Goal: Book appointment/travel/reservation

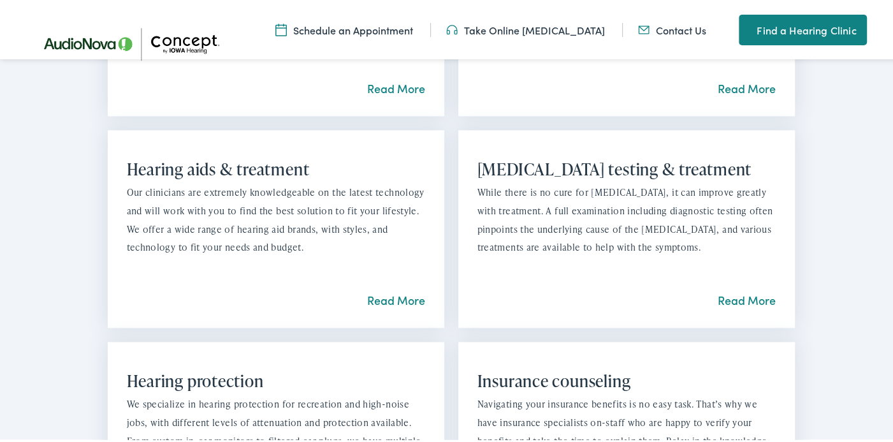
scroll to position [1020, 0]
click at [392, 297] on link "Read More" at bounding box center [396, 297] width 58 height 16
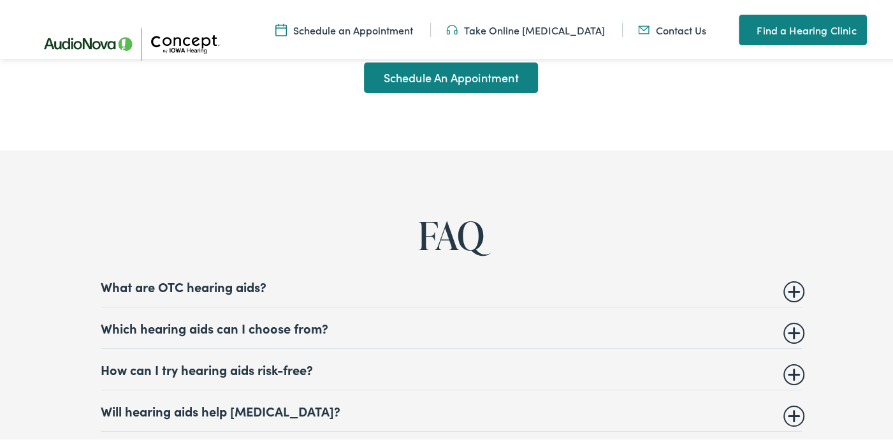
scroll to position [5610, 0]
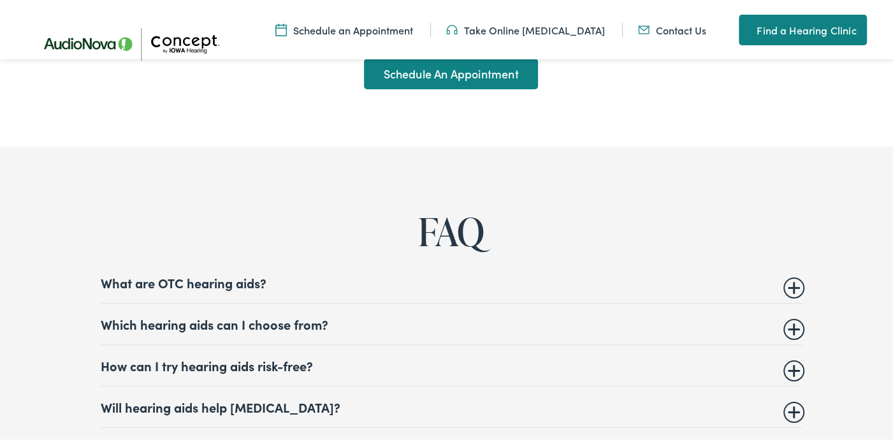
click at [244, 273] on summary "What are OTC hearing aids?" at bounding box center [451, 280] width 701 height 15
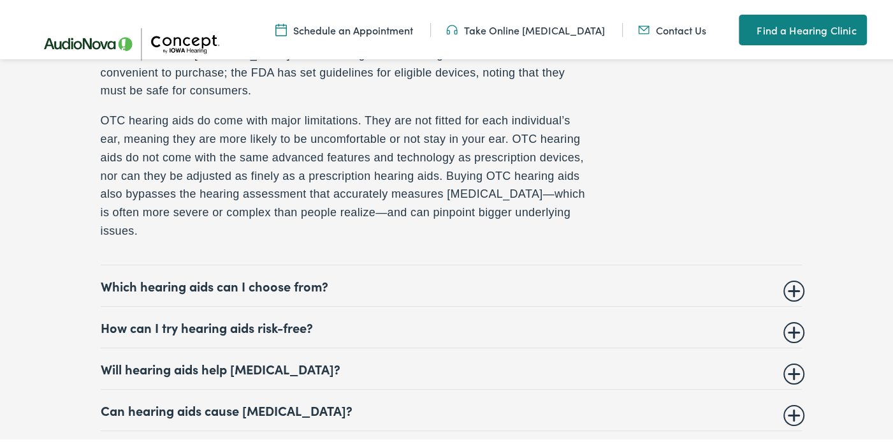
scroll to position [5929, 0]
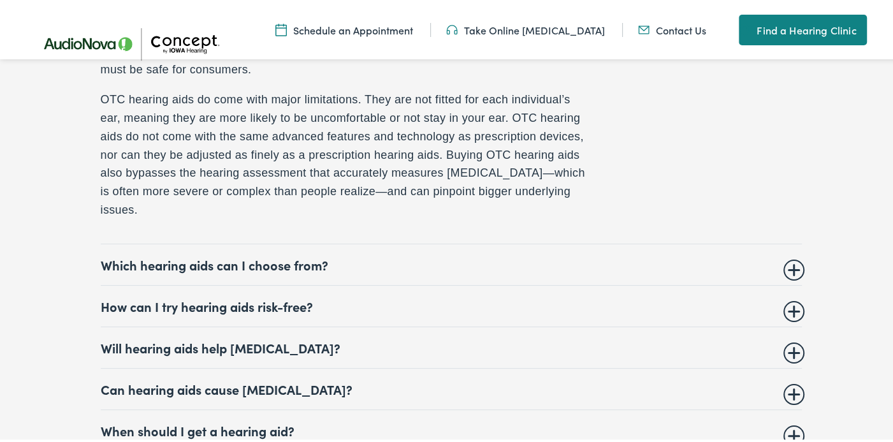
click at [254, 255] on summary "Which hearing aids can I choose from?" at bounding box center [451, 262] width 701 height 15
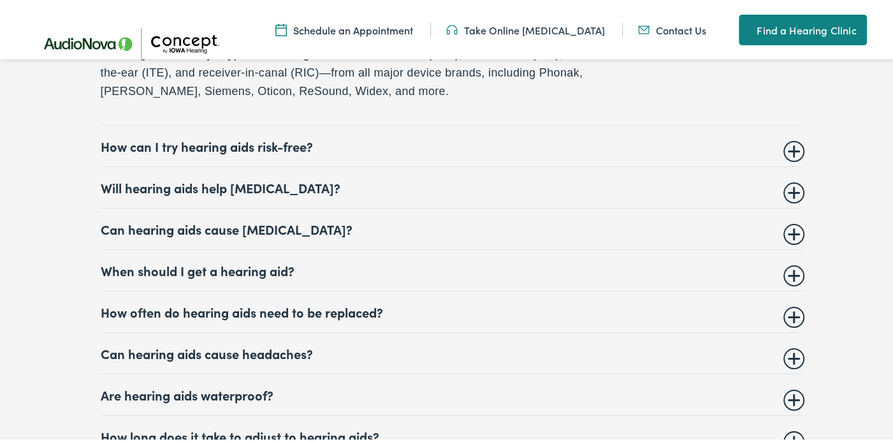
click at [233, 261] on summary "When should I get a hearing aid?" at bounding box center [451, 268] width 701 height 15
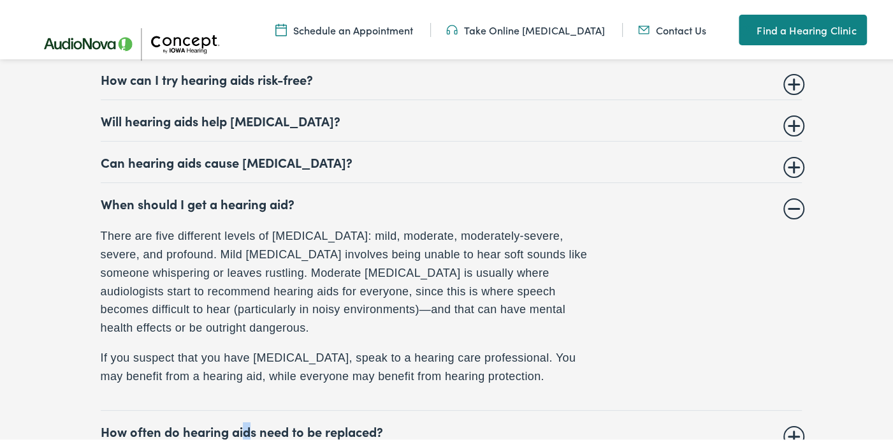
click at [241, 421] on summary "How often do hearing aids need to be replaced?" at bounding box center [451, 428] width 701 height 15
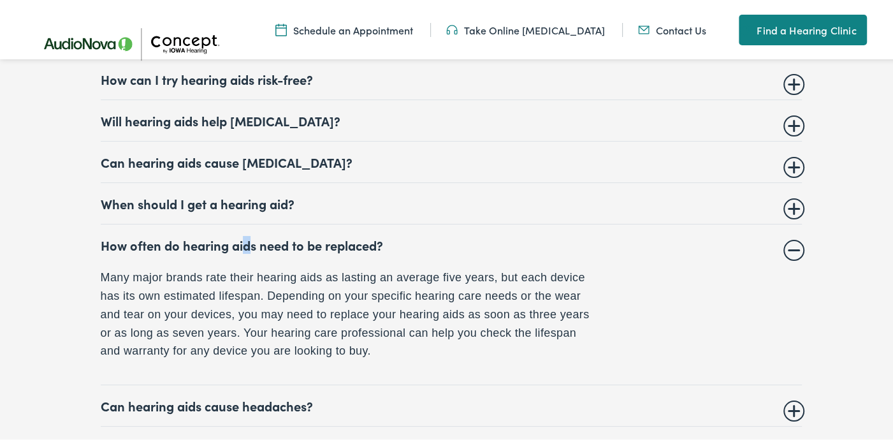
scroll to position [5960, 0]
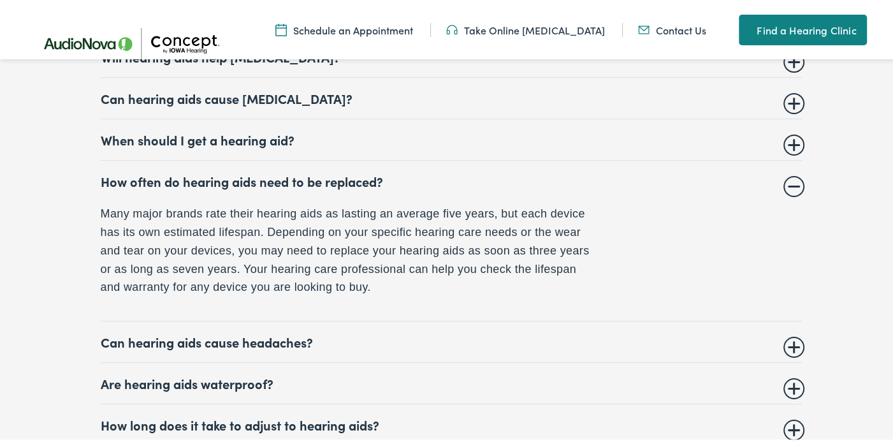
click at [298, 332] on summary "Can hearing aids cause headaches?" at bounding box center [451, 339] width 701 height 15
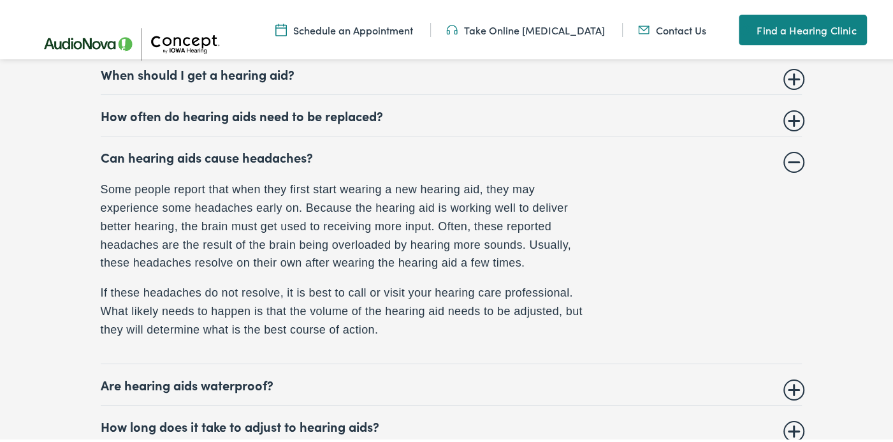
scroll to position [6088, 0]
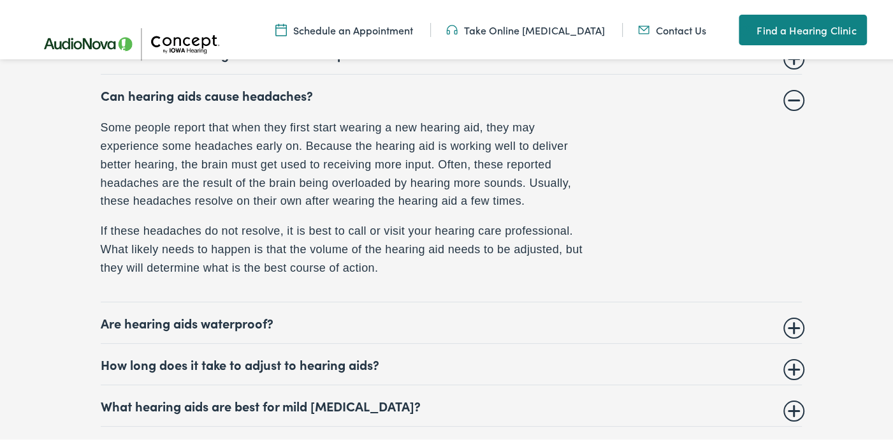
click at [343, 354] on summary "How long does it take to adjust to hearing aids?" at bounding box center [451, 361] width 701 height 15
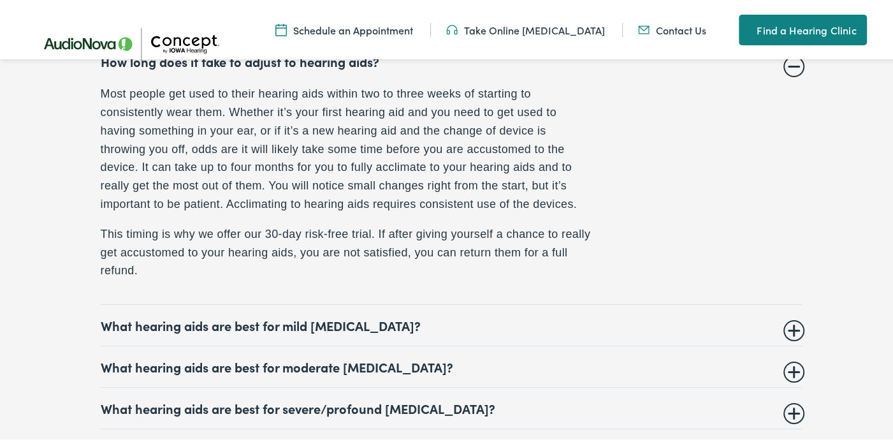
scroll to position [6215, 0]
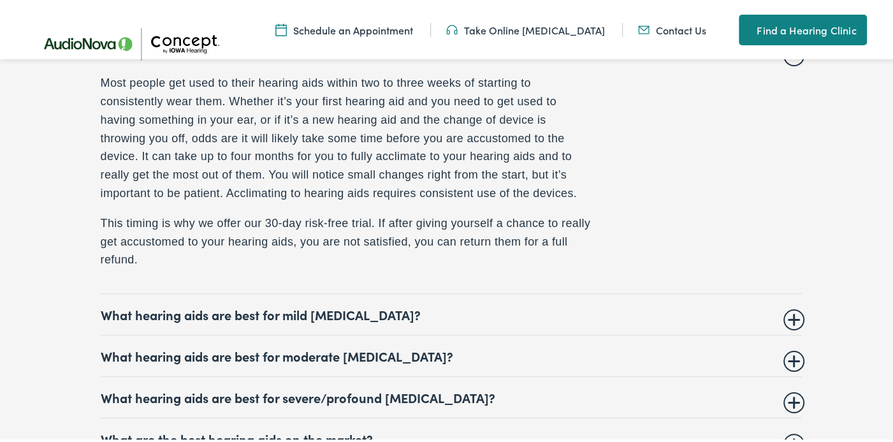
click at [363, 305] on summary "What hearing aids are best for mild hearing loss?" at bounding box center [451, 312] width 701 height 15
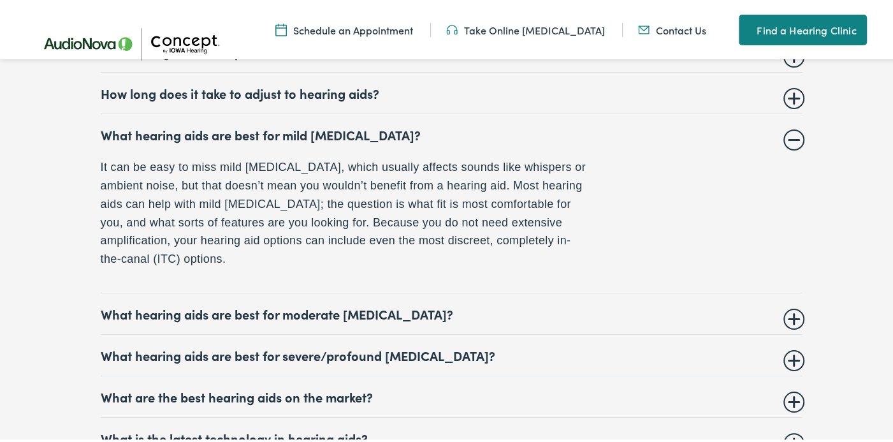
scroll to position [6151, 0]
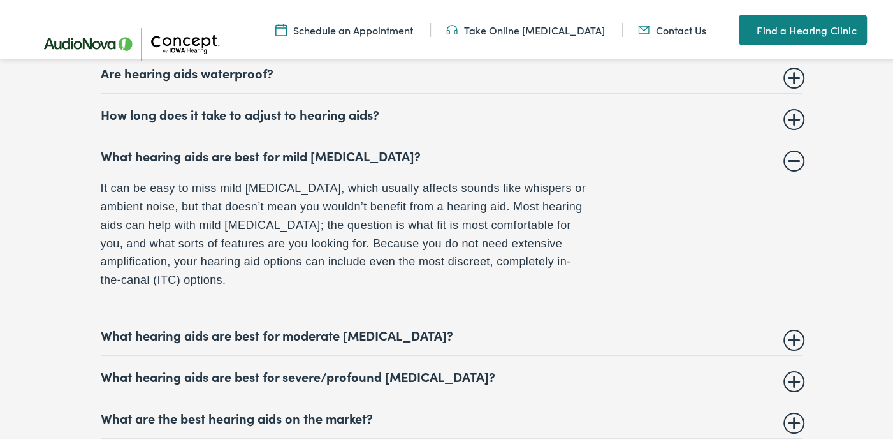
click at [336, 325] on summary "What hearing aids are best for moderate hearing loss?" at bounding box center [451, 332] width 701 height 15
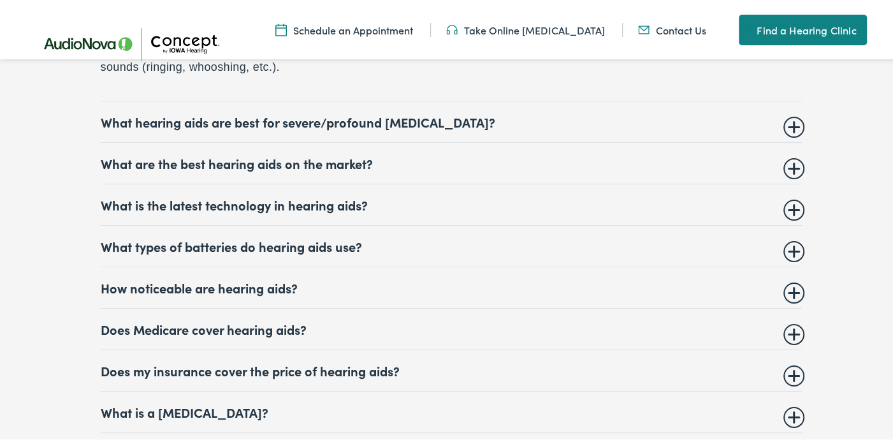
scroll to position [6406, 0]
click at [255, 319] on summary "Does Medicare cover hearing aids?" at bounding box center [451, 326] width 701 height 15
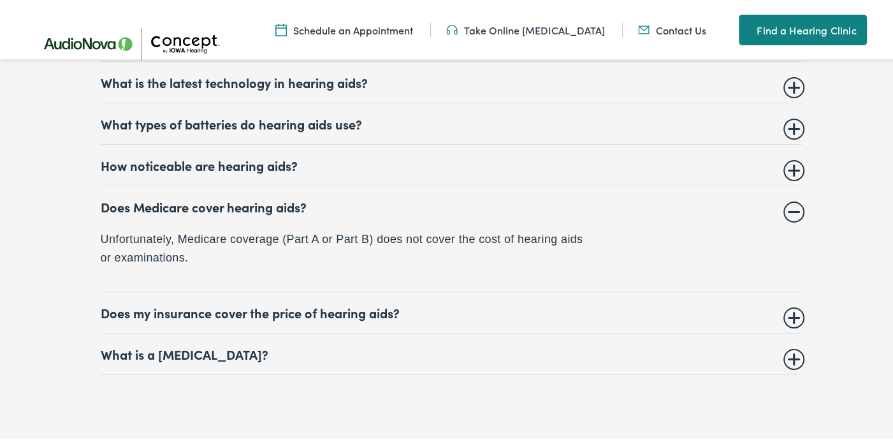
click at [295, 303] on summary "Does my insurance cover the price of hearing aids?" at bounding box center [451, 310] width 701 height 15
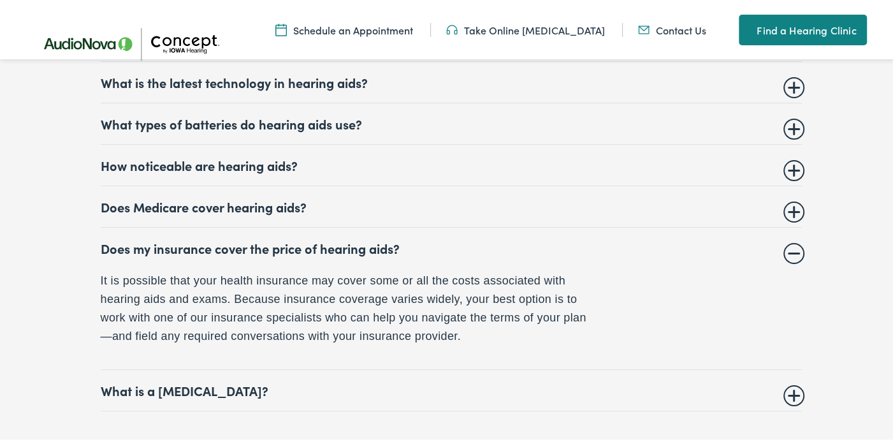
click at [187, 381] on summary "What is a hearing test?" at bounding box center [451, 388] width 701 height 15
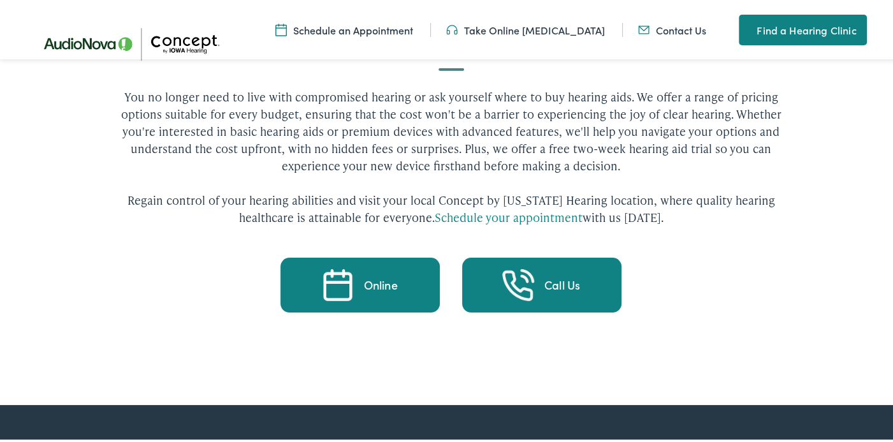
scroll to position [7092, 0]
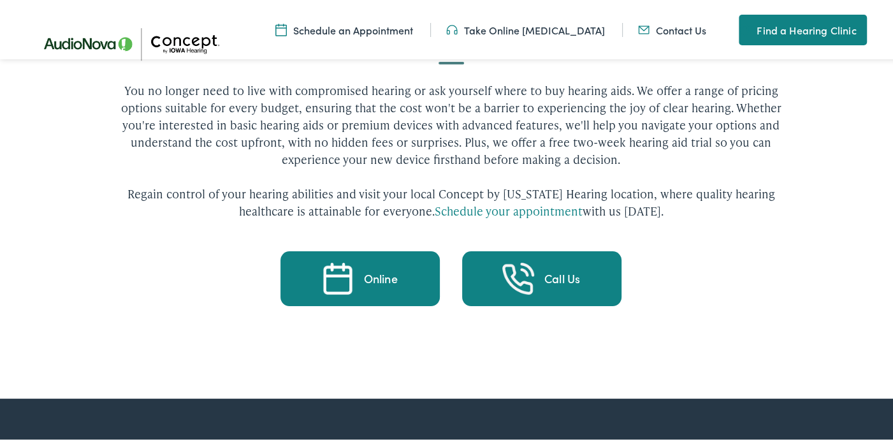
click at [374, 271] on div "Online" at bounding box center [381, 276] width 34 height 11
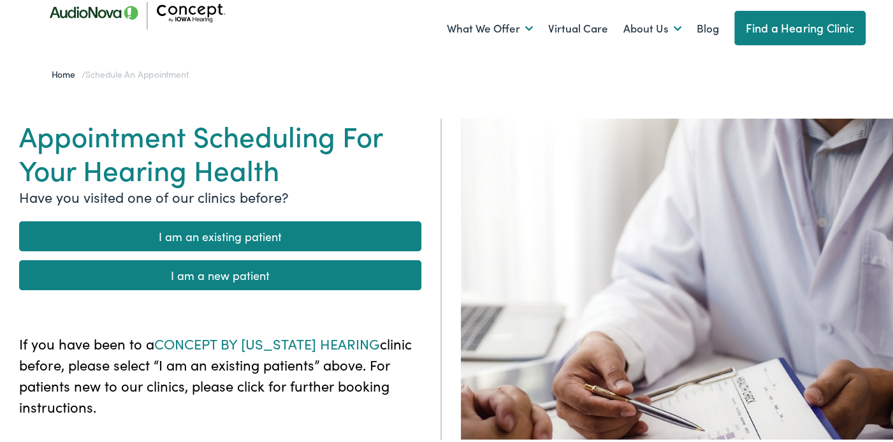
scroll to position [64, 0]
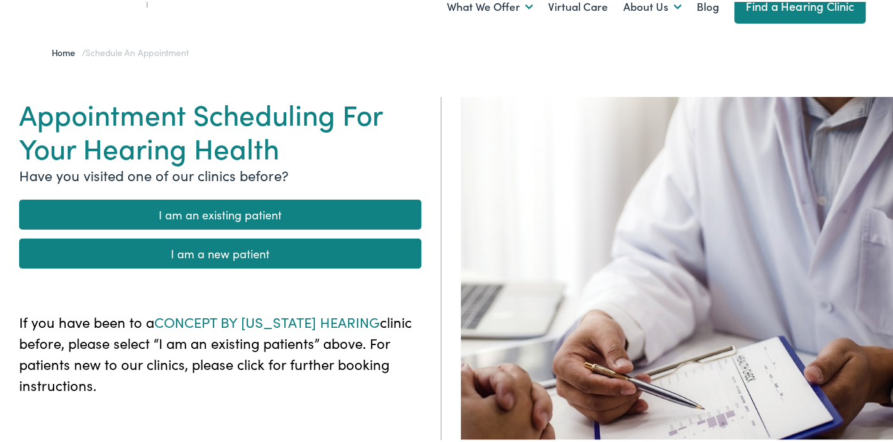
click at [263, 210] on link "I am an existing patient" at bounding box center [220, 213] width 402 height 30
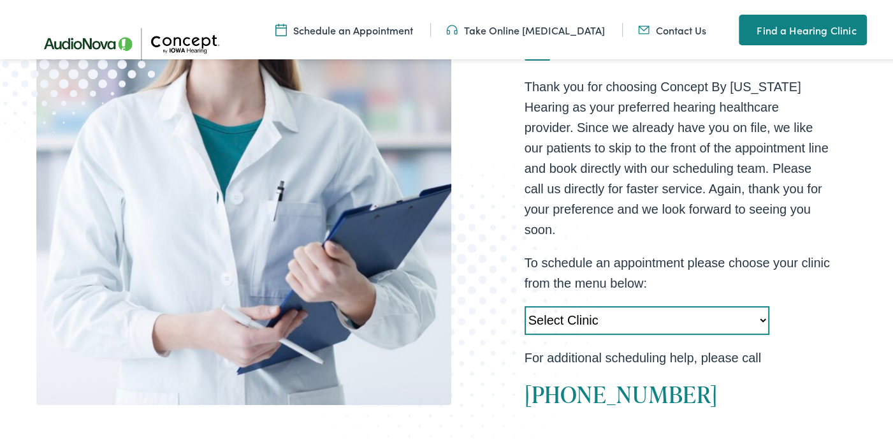
scroll to position [319, 0]
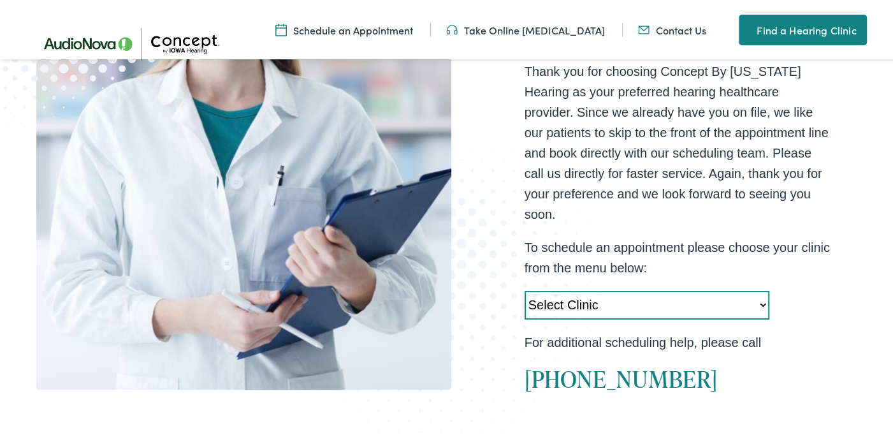
click at [756, 289] on select "Select Clinic Cedar Rapids-IA-AudioNova 5300 Edgewood Rd NE Clinton-IA-AudioNov…" at bounding box center [647, 303] width 245 height 29
click at [759, 289] on select "Select Clinic Cedar Rapids-IA-AudioNova 5300 Edgewood Rd NE Clinton-IA-AudioNov…" at bounding box center [647, 303] width 245 height 29
click at [757, 289] on select "Select Clinic Cedar Rapids-IA-AudioNova 5300 Edgewood Rd NE Clinton-IA-AudioNov…" at bounding box center [647, 303] width 245 height 29
select select "https://iowahearing.alpacaaudiology.com/locations/cedar-rapids-ia/"
click at [525, 289] on select "Select Clinic Cedar Rapids-IA-AudioNova 5300 Edgewood Rd NE Clinton-IA-AudioNov…" at bounding box center [647, 303] width 245 height 29
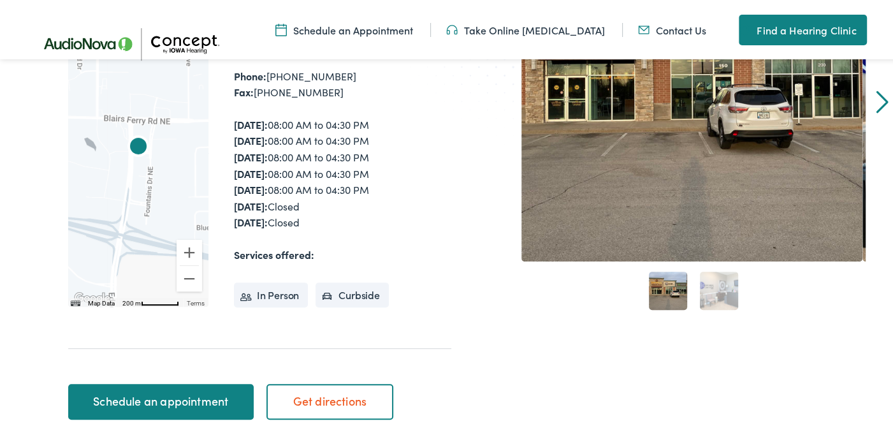
scroll to position [319, 0]
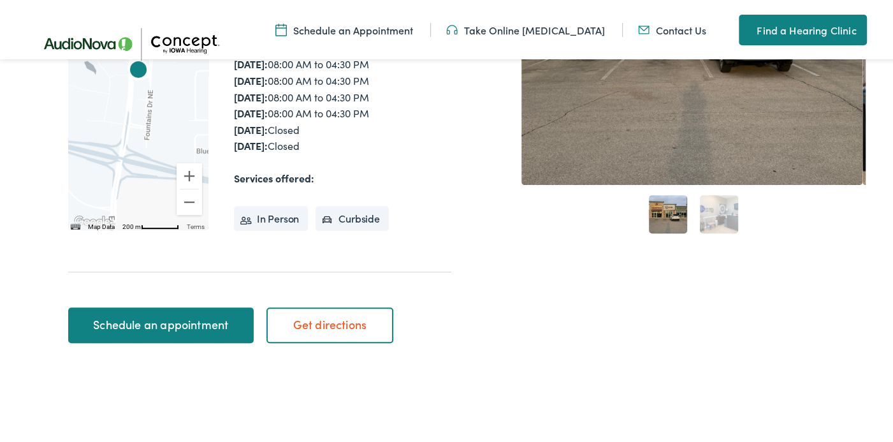
click at [205, 323] on link "Schedule an appointment" at bounding box center [161, 323] width 186 height 36
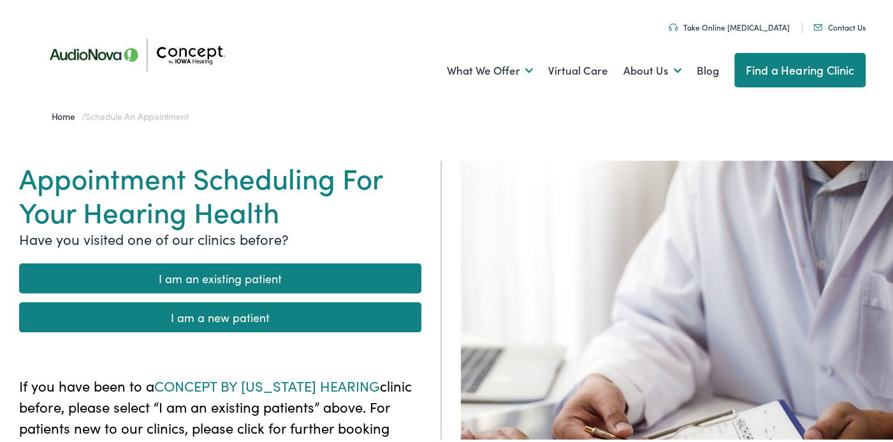
click at [265, 272] on link "I am an existing patient" at bounding box center [220, 276] width 402 height 30
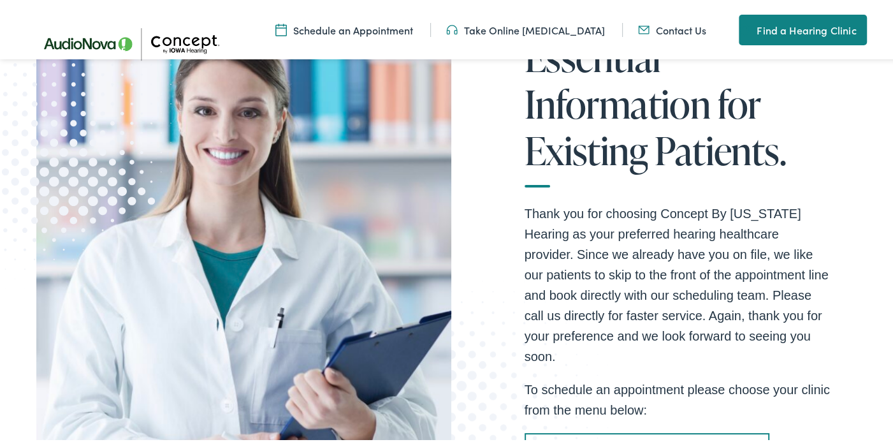
scroll to position [191, 0]
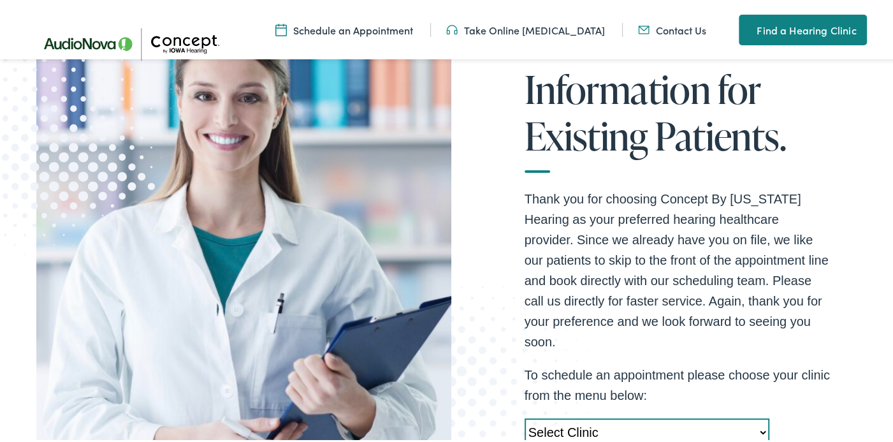
click at [602, 416] on select "Select Clinic [GEOGRAPHIC_DATA]-[GEOGRAPHIC_DATA]-[GEOGRAPHIC_DATA] [STREET_ADD…" at bounding box center [647, 430] width 245 height 29
select select "https://iowahearing.alpacaaudiology.com/locations/cedar-rapids-ia/"
click at [525, 416] on select "Select Clinic Cedar Rapids-IA-AudioNova 5300 Edgewood Rd NE Clinton-IA-AudioNov…" at bounding box center [647, 430] width 245 height 29
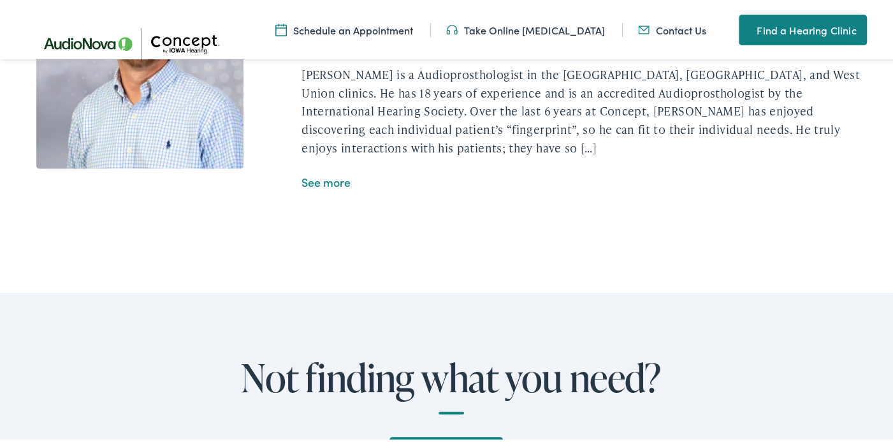
scroll to position [2295, 0]
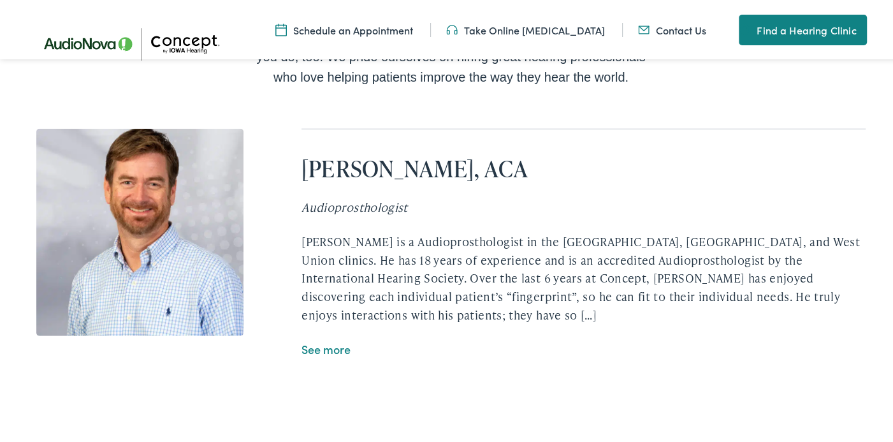
click at [335, 339] on link "See more" at bounding box center [326, 347] width 49 height 16
click at [337, 339] on link "See more" at bounding box center [326, 347] width 49 height 16
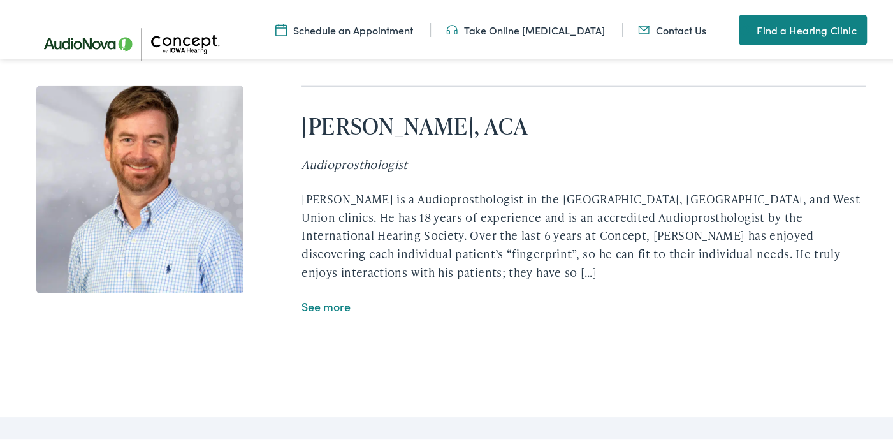
scroll to position [2359, 0]
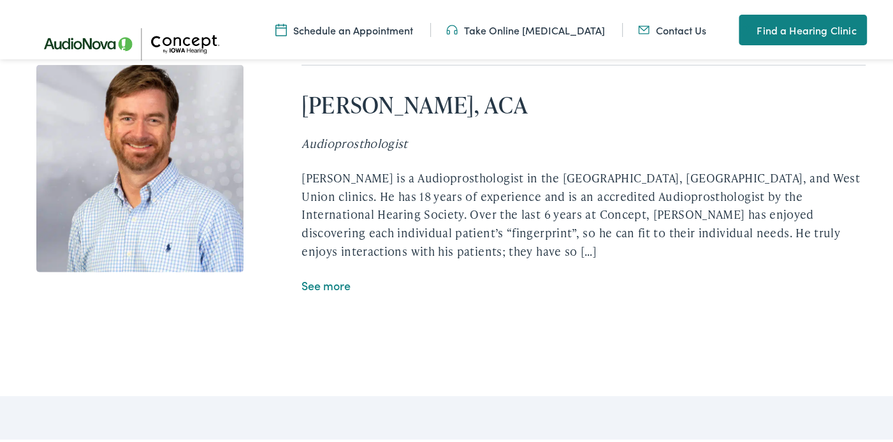
click at [322, 275] on link "See more" at bounding box center [326, 283] width 49 height 16
